Goal: Task Accomplishment & Management: Manage account settings

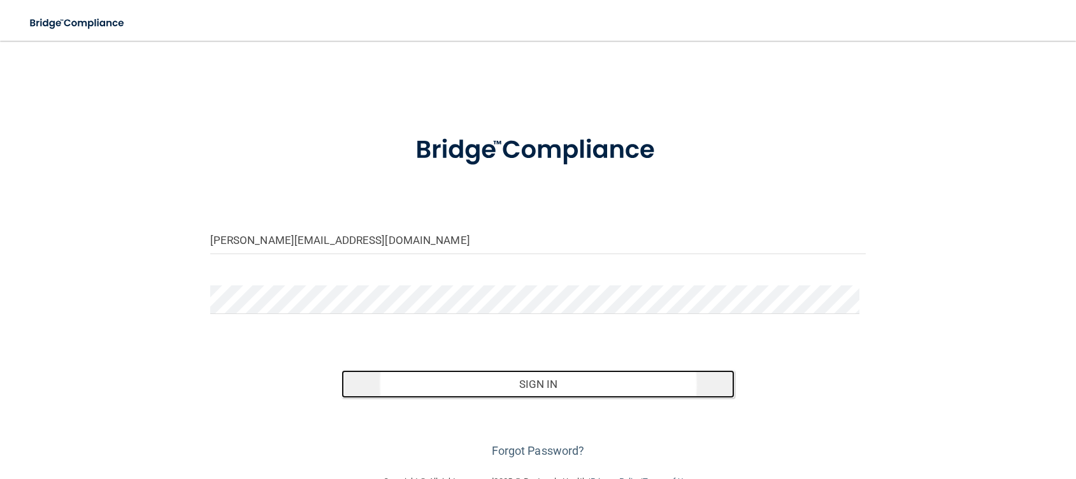
click at [579, 387] on button "Sign In" at bounding box center [538, 384] width 394 height 28
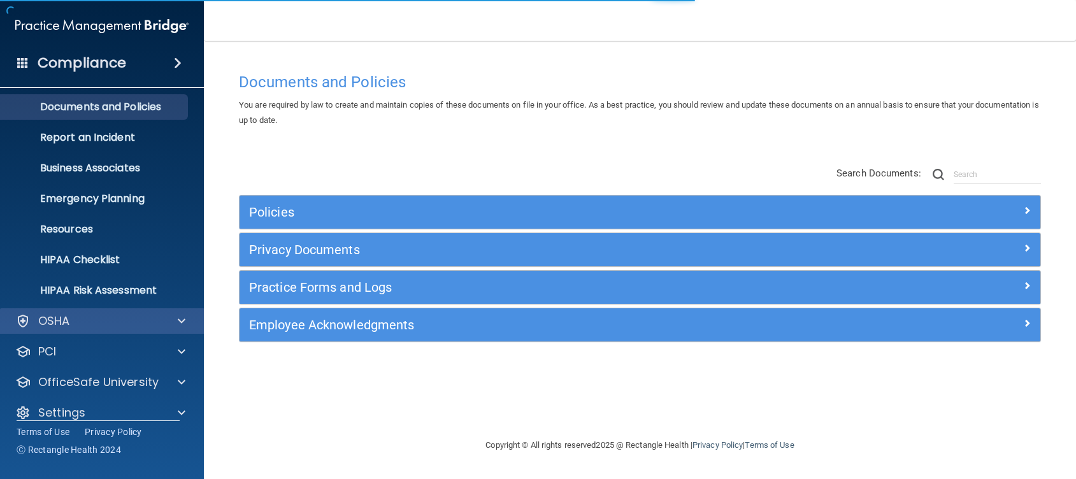
scroll to position [50, 0]
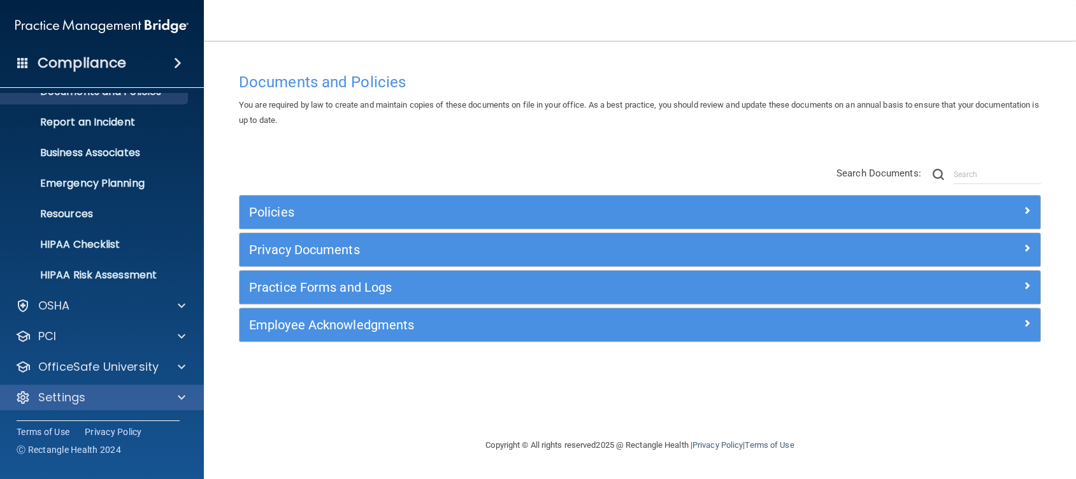
click at [185, 405] on div "Settings" at bounding box center [102, 397] width 204 height 25
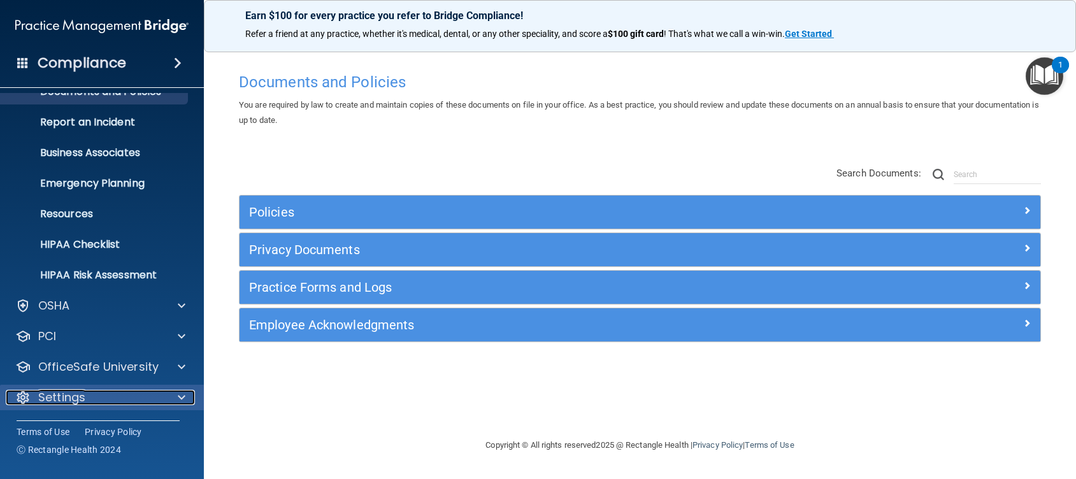
click at [177, 398] on div at bounding box center [180, 397] width 32 height 15
click at [178, 397] on span at bounding box center [182, 397] width 8 height 15
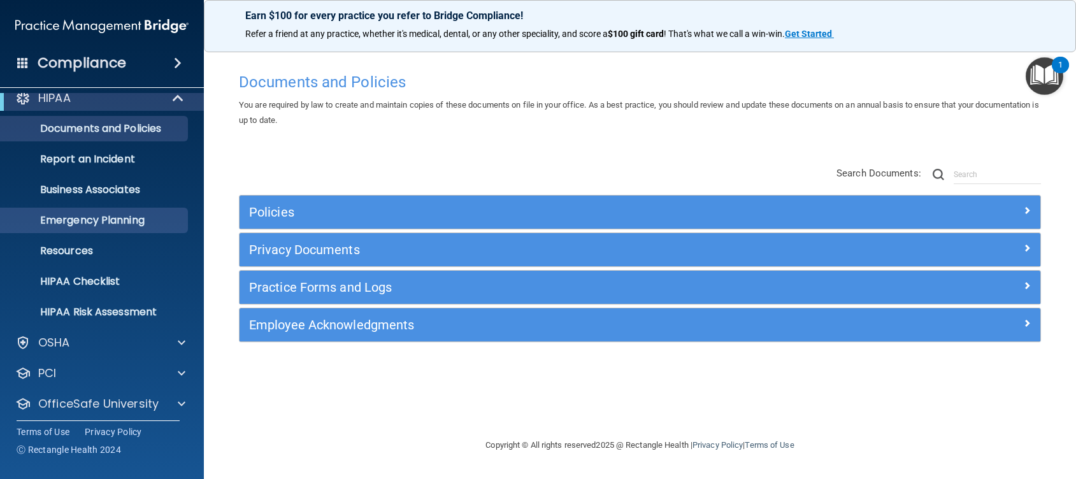
scroll to position [0, 0]
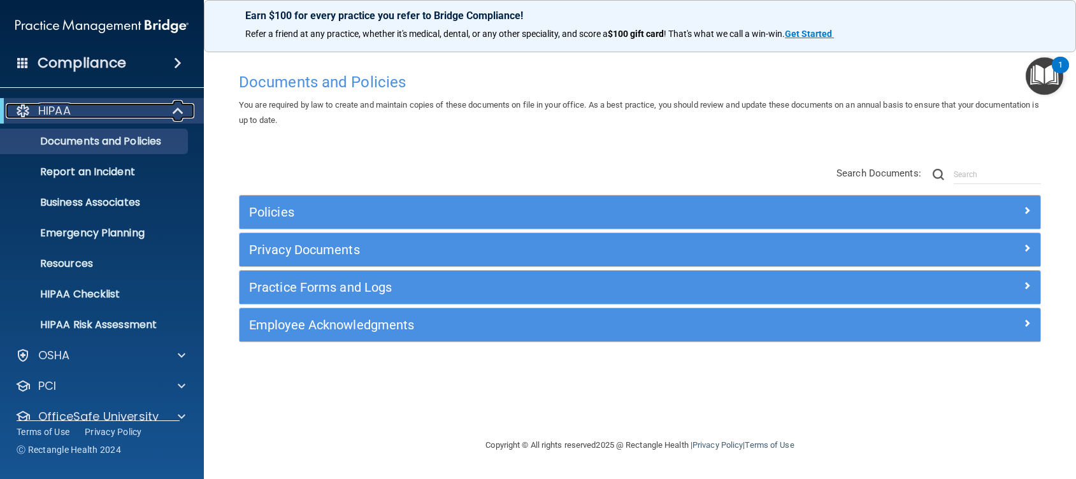
click at [175, 106] on span at bounding box center [179, 110] width 11 height 15
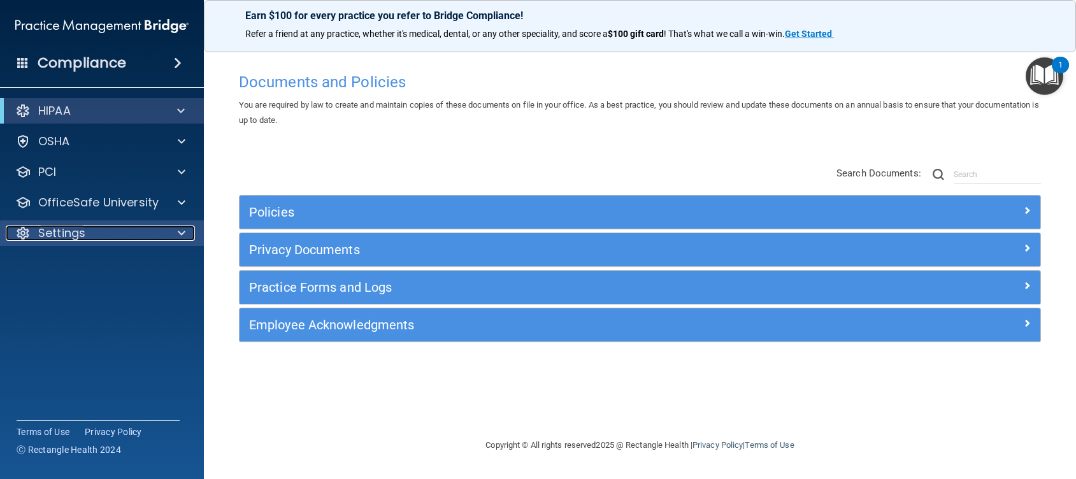
click at [168, 236] on div at bounding box center [180, 232] width 32 height 15
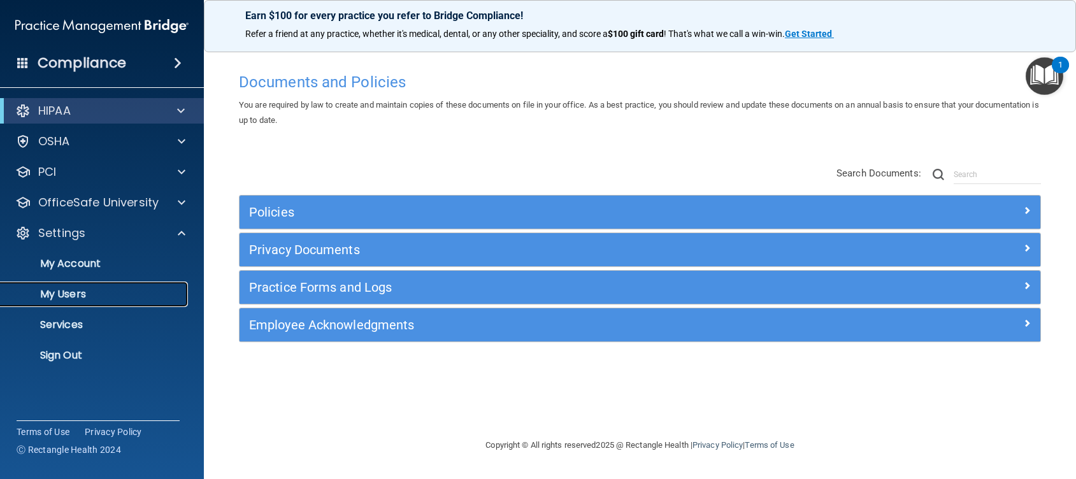
click at [59, 293] on p "My Users" at bounding box center [95, 294] width 174 height 13
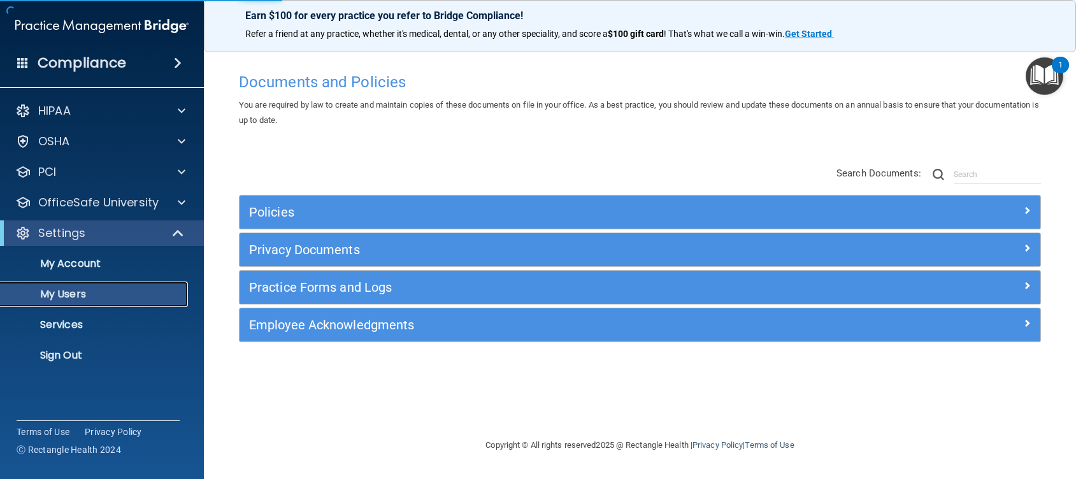
select select "20"
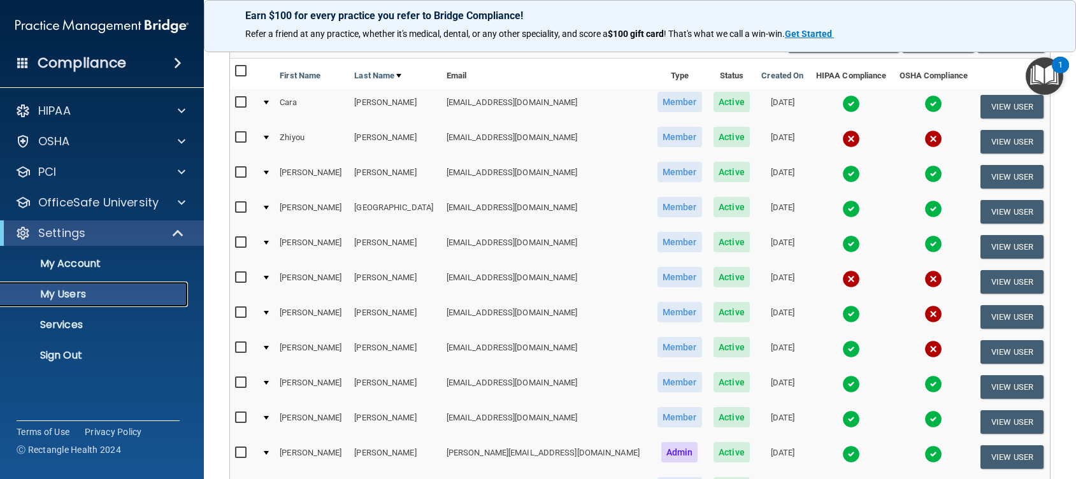
scroll to position [115, 0]
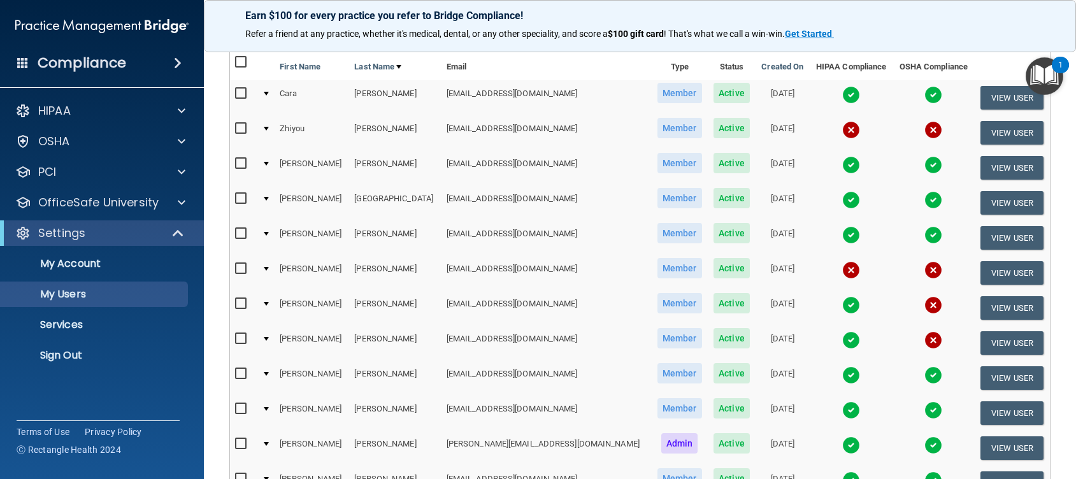
click at [242, 269] on input "checkbox" at bounding box center [242, 269] width 15 height 10
checkbox input "true"
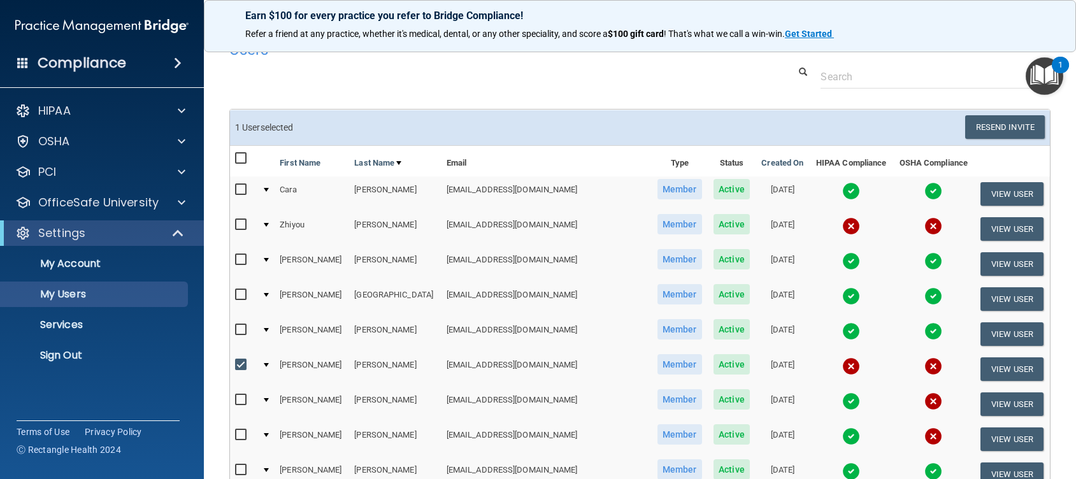
scroll to position [0, 0]
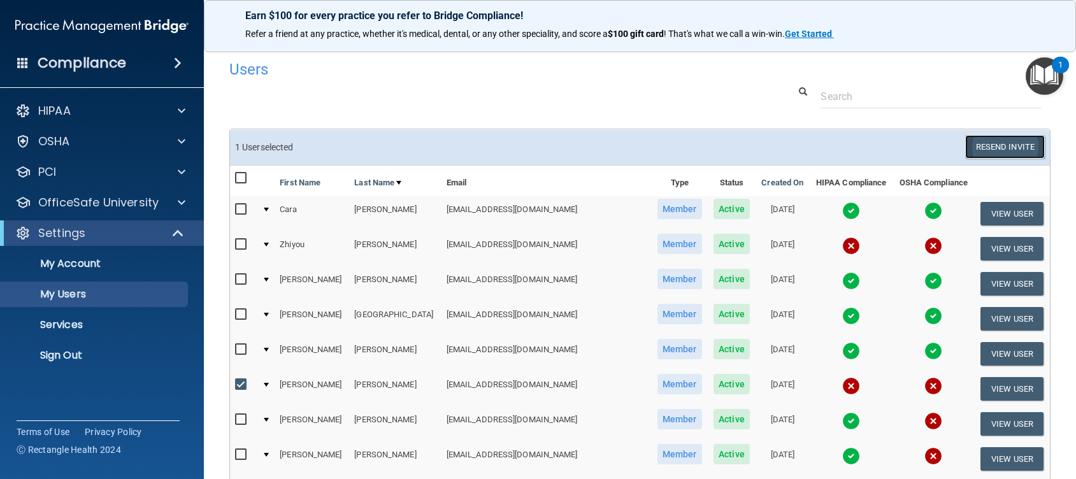
click at [965, 150] on button "Resend Invite" at bounding box center [1005, 147] width 80 height 24
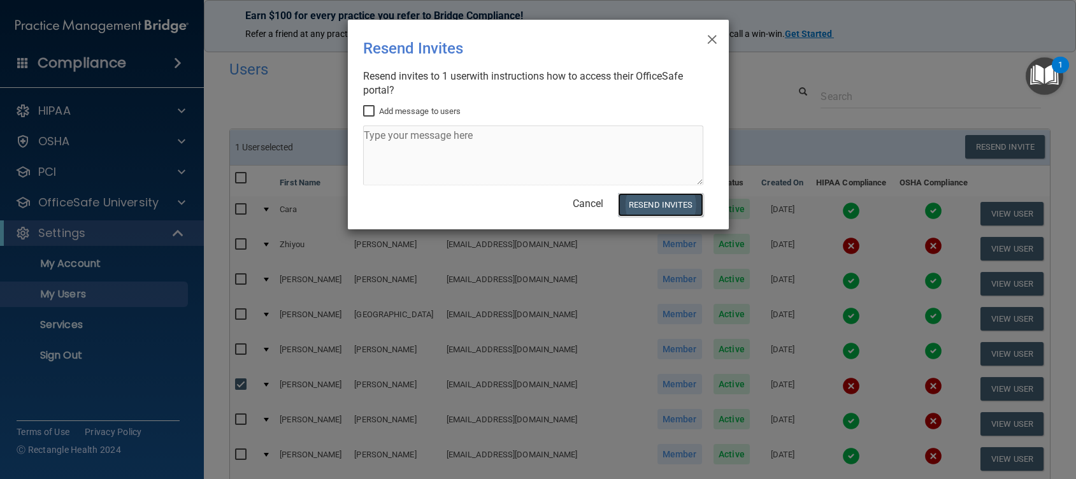
click at [669, 203] on button "Resend Invites" at bounding box center [660, 205] width 85 height 24
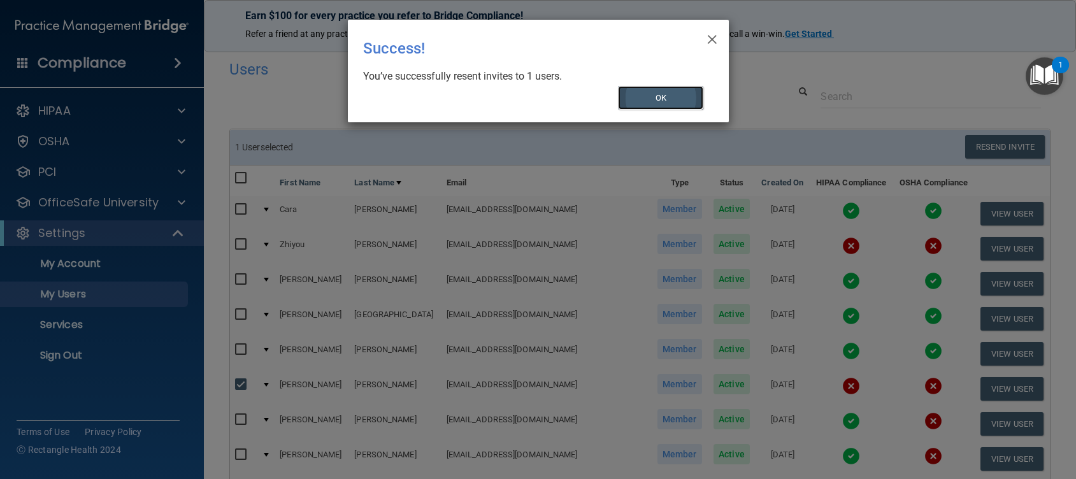
click at [667, 96] on button "OK" at bounding box center [660, 98] width 85 height 24
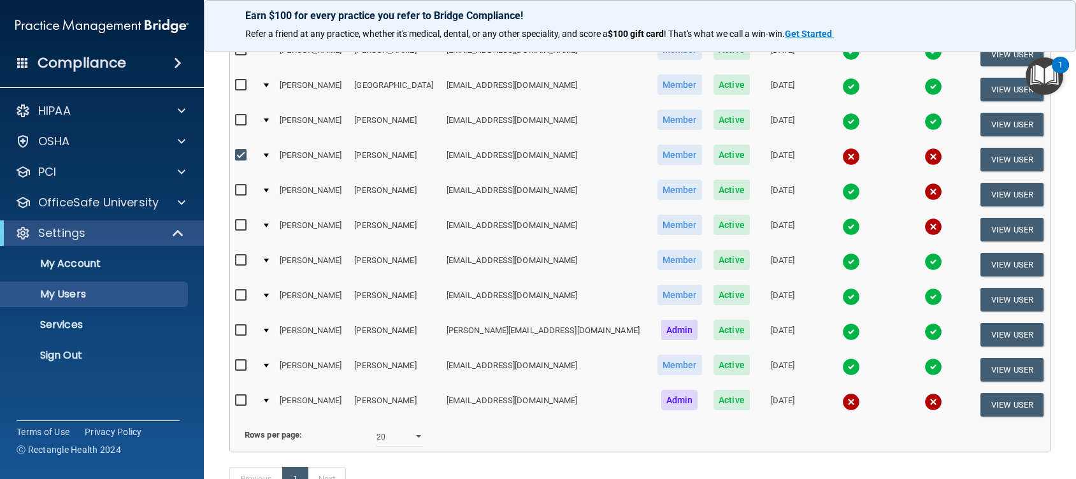
scroll to position [172, 0]
